Goal: Transaction & Acquisition: Book appointment/travel/reservation

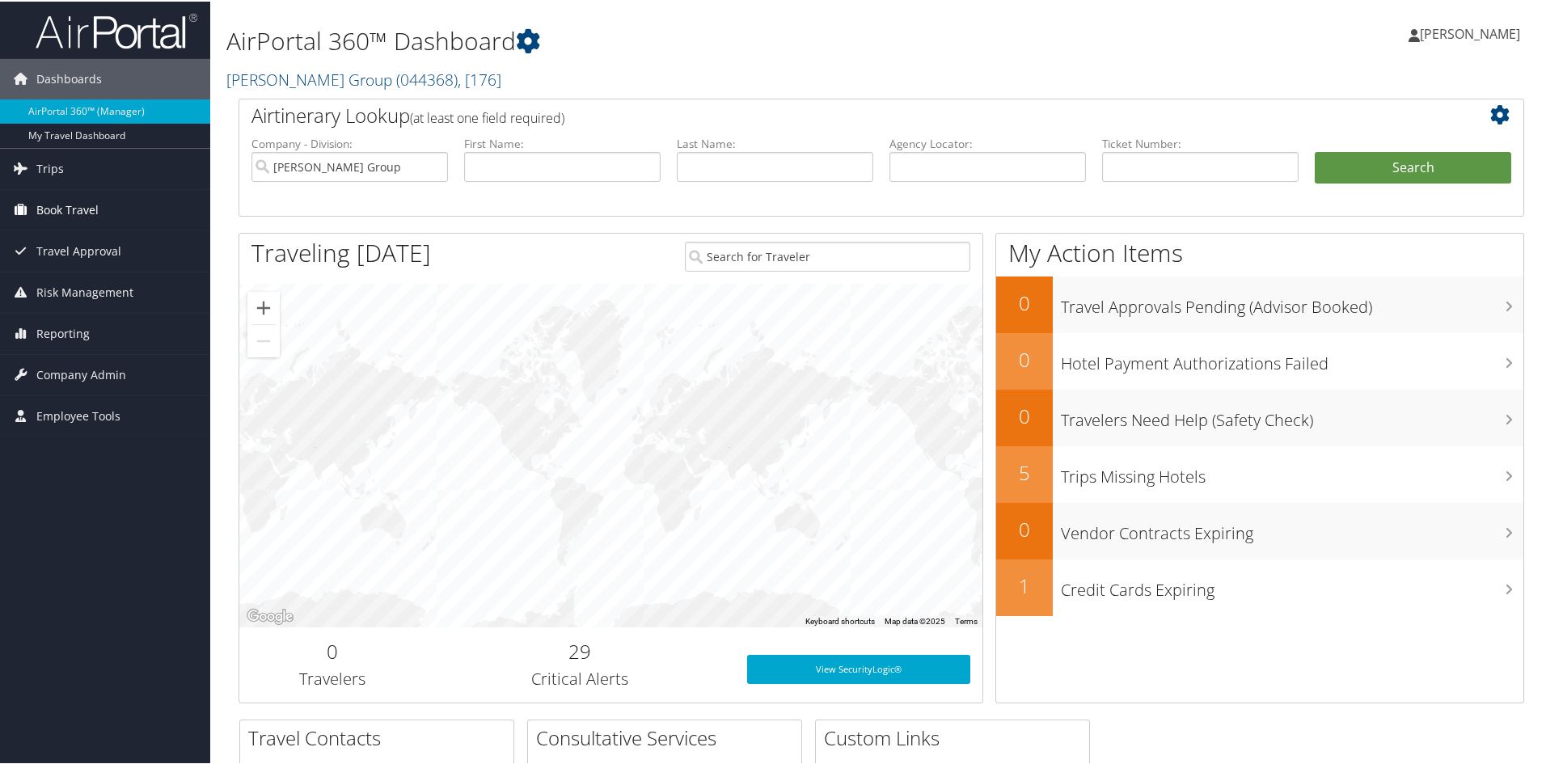
click at [44, 202] on span "Book Travel" at bounding box center [67, 208] width 62 height 40
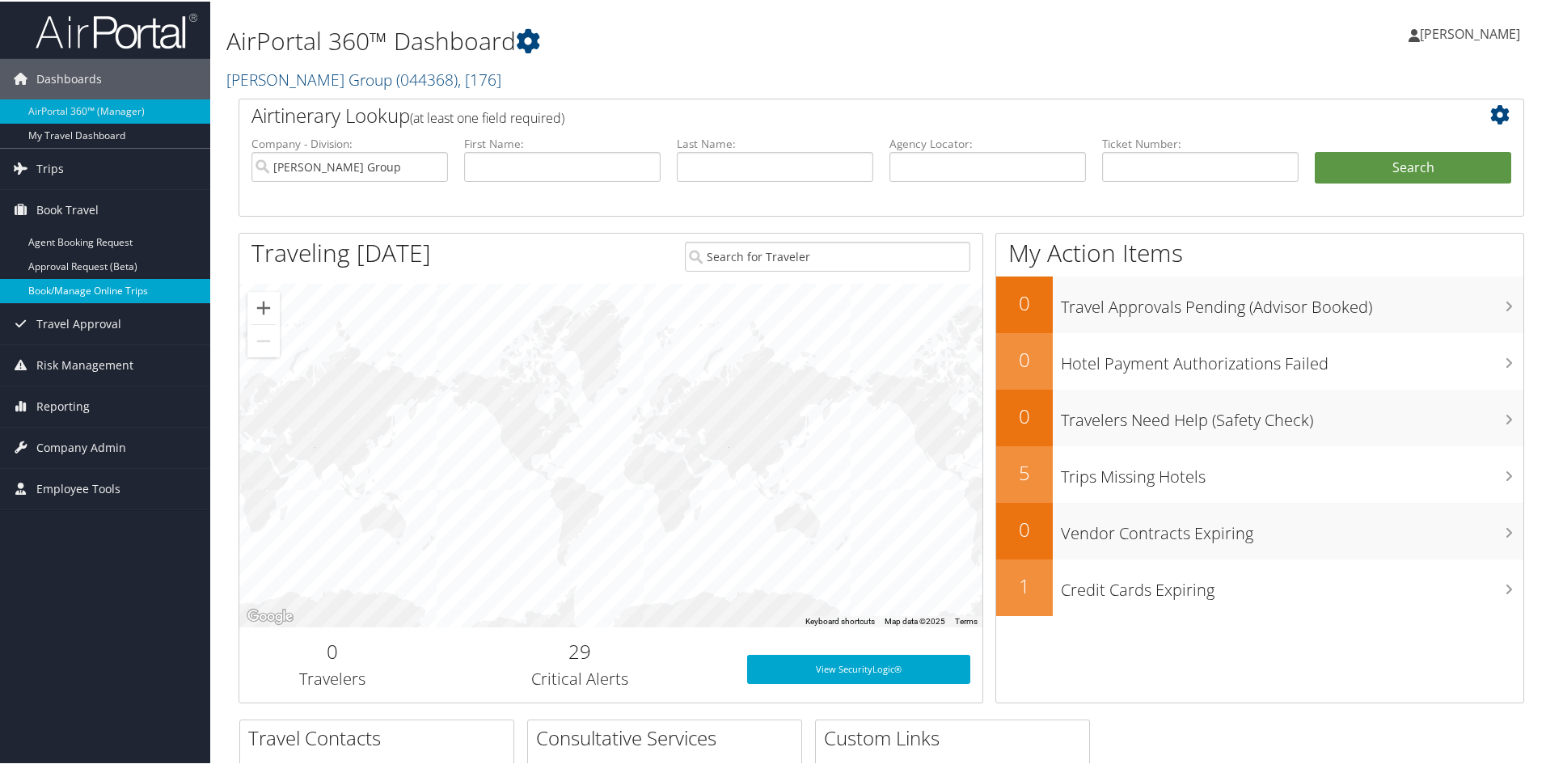
click at [85, 296] on link "Book/Manage Online Trips" at bounding box center [105, 289] width 210 height 24
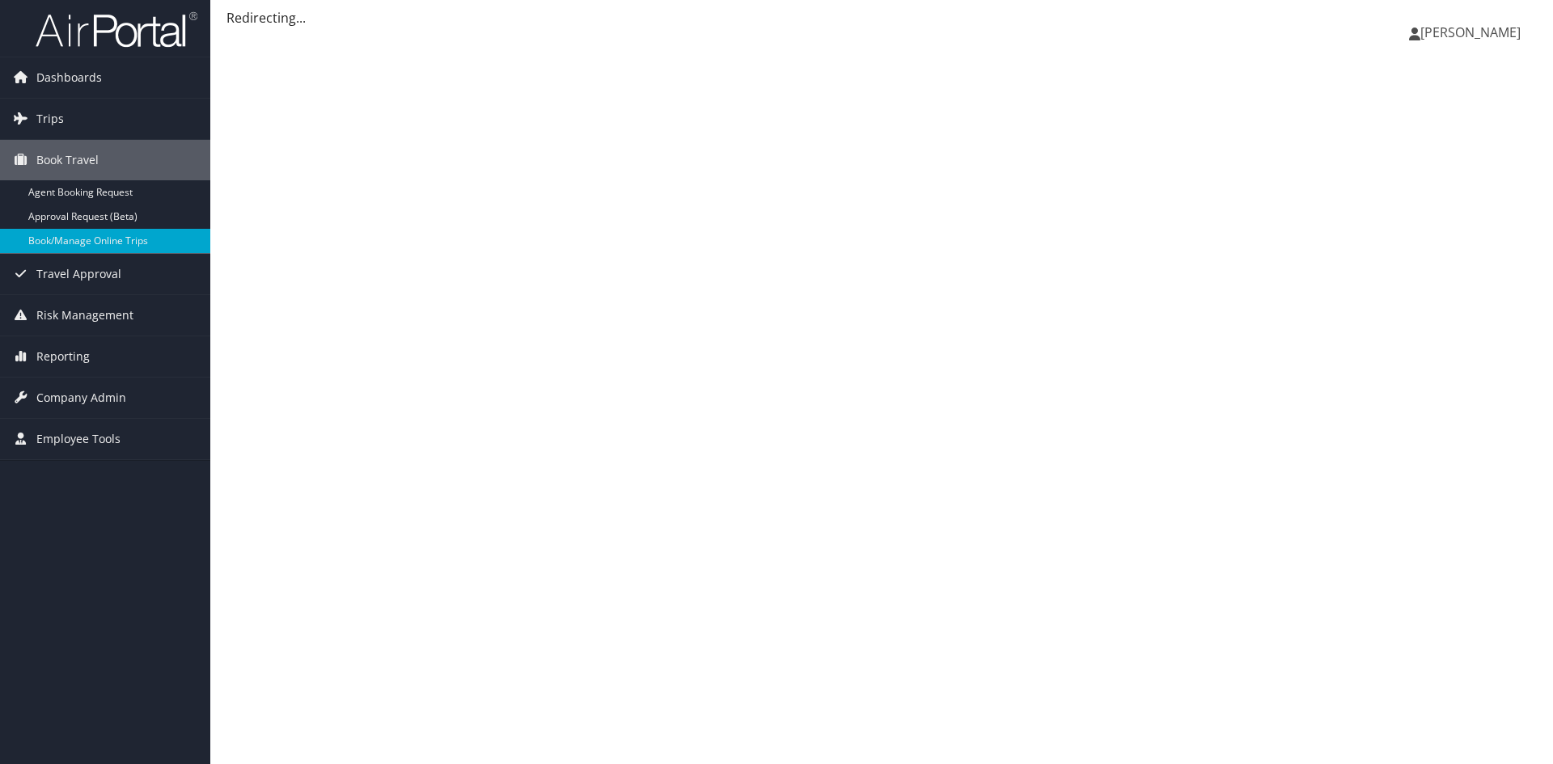
click at [1501, 35] on span "[PERSON_NAME]" at bounding box center [1470, 32] width 100 height 18
